Goal: Check status: Check status

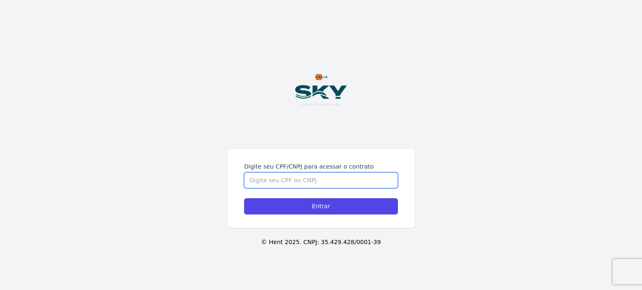
click at [309, 180] on input "Digite seu CPF/CNPJ para acessar o contrato" at bounding box center [321, 180] width 154 height 16
type input "10876025726"
click at [244, 198] on input "Entrar" at bounding box center [321, 206] width 154 height 16
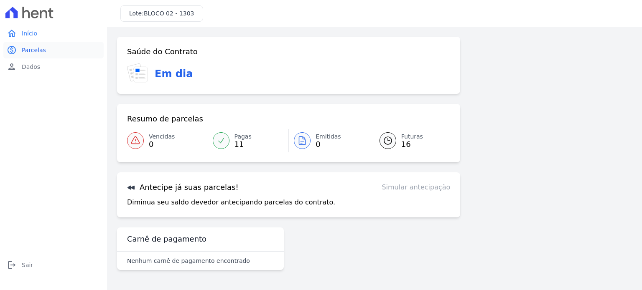
click at [35, 50] on span "Parcelas" at bounding box center [34, 50] width 24 height 8
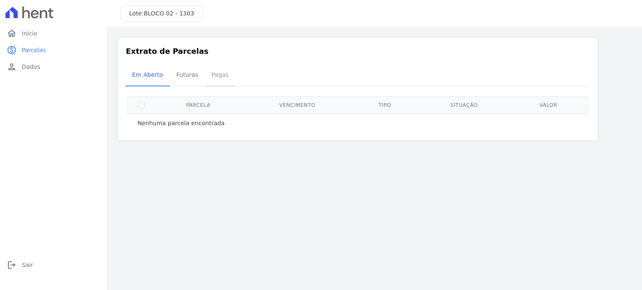
click at [214, 74] on span "Pagas" at bounding box center [219, 74] width 27 height 17
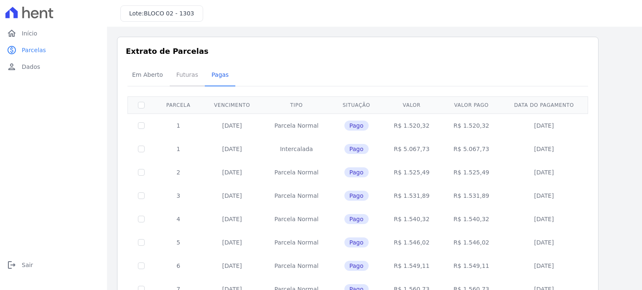
click at [181, 75] on span "Futuras" at bounding box center [187, 74] width 32 height 17
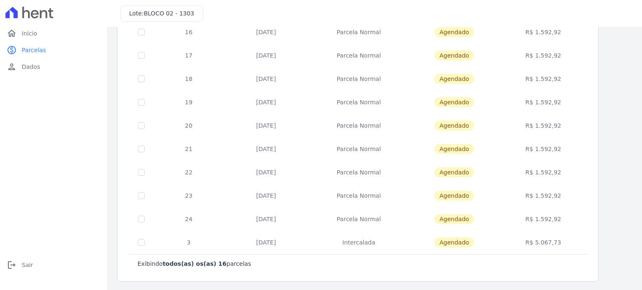
scroll to position [234, 0]
click at [28, 68] on span "Dados" at bounding box center [31, 67] width 18 height 8
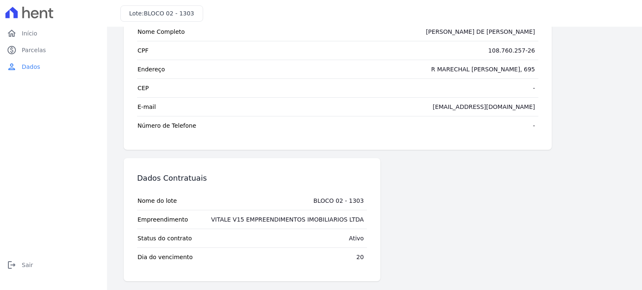
scroll to position [99, 0]
